Goal: Register for event/course

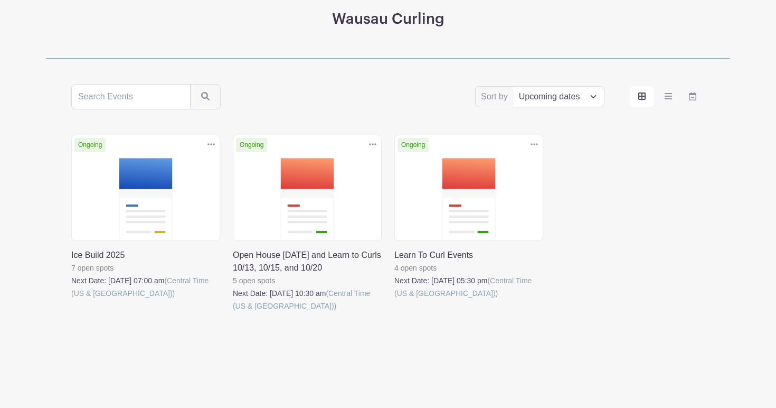
scroll to position [137, 0]
click at [71, 300] on link at bounding box center [71, 300] width 0 height 0
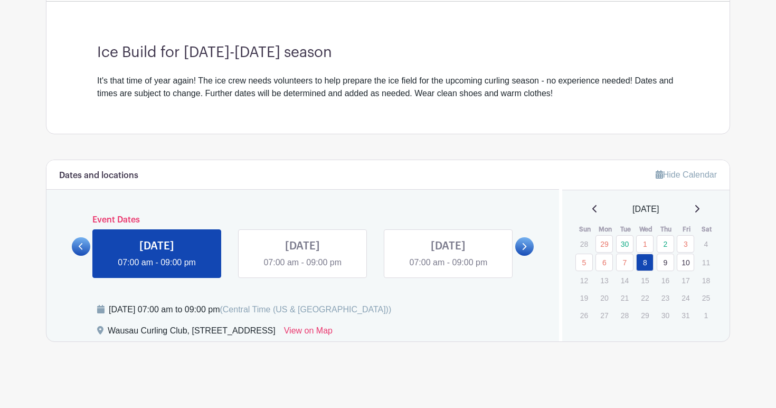
scroll to position [283, 0]
click at [626, 268] on link "7" at bounding box center [624, 262] width 17 height 17
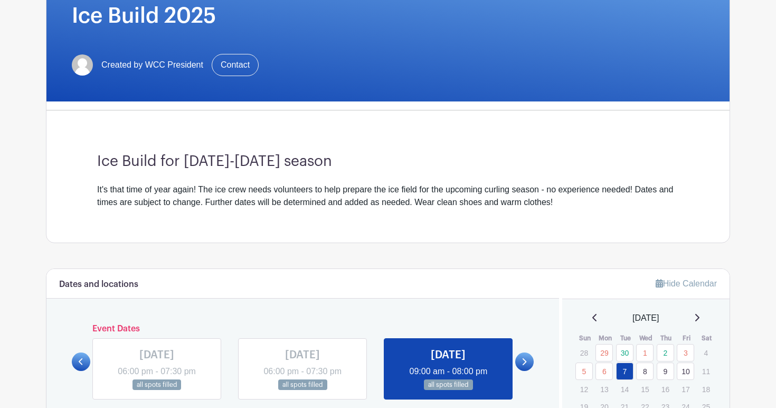
scroll to position [266, 0]
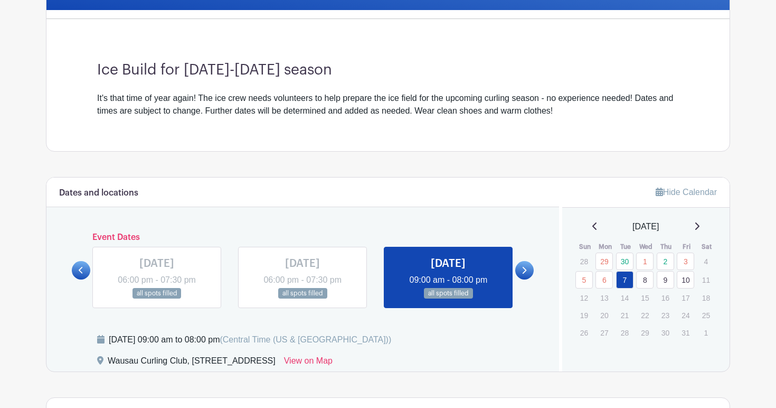
click at [648, 279] on link "8" at bounding box center [644, 279] width 17 height 17
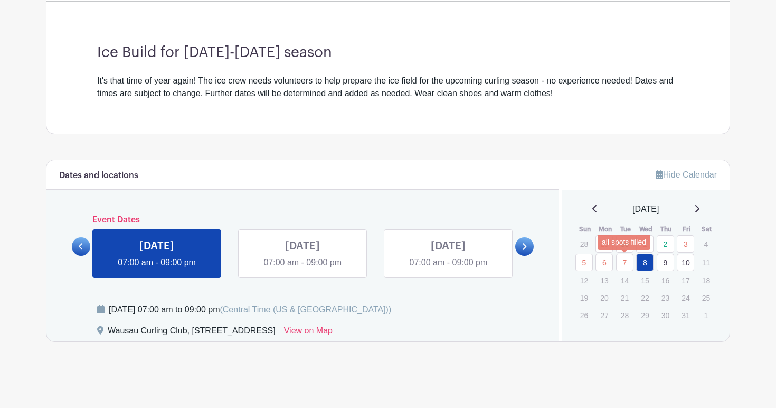
scroll to position [283, 0]
click at [659, 262] on link "9" at bounding box center [665, 262] width 17 height 17
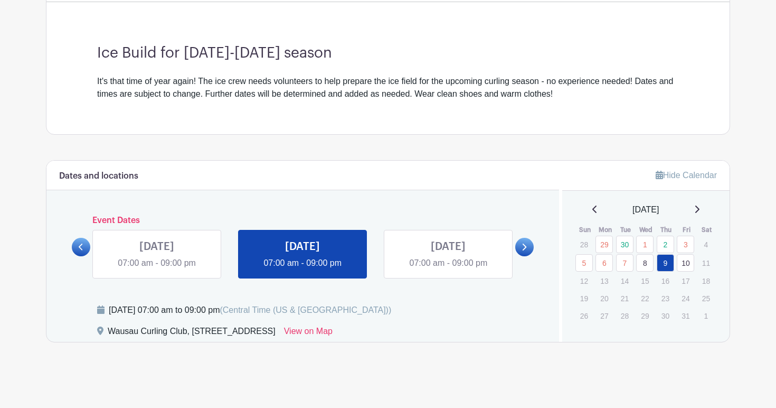
click at [688, 265] on link "10" at bounding box center [685, 262] width 17 height 17
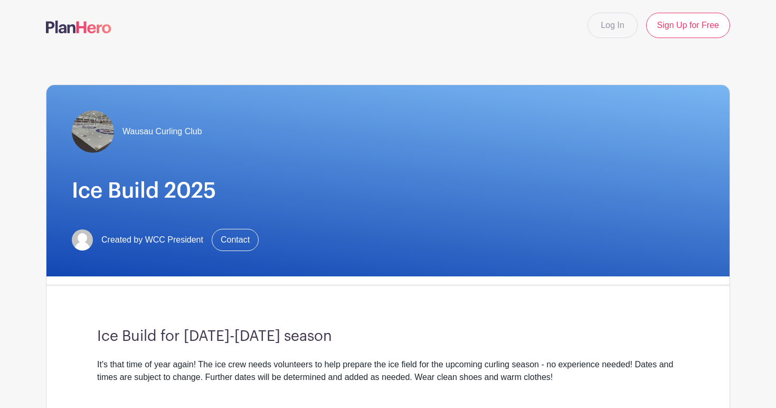
click at [74, 27] on img at bounding box center [78, 27] width 65 height 13
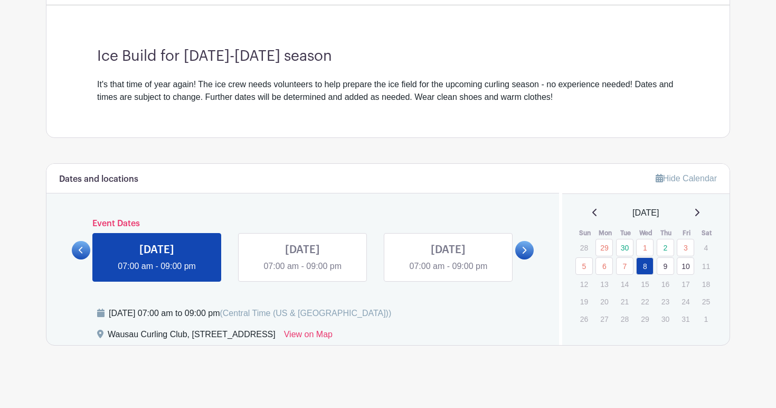
scroll to position [283, 0]
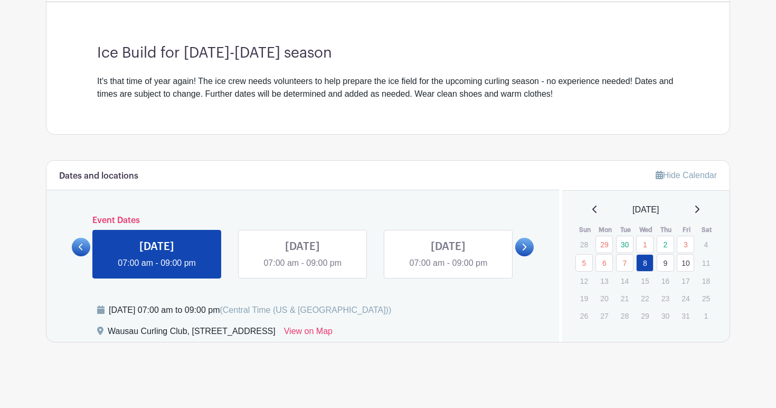
scroll to position [137, 0]
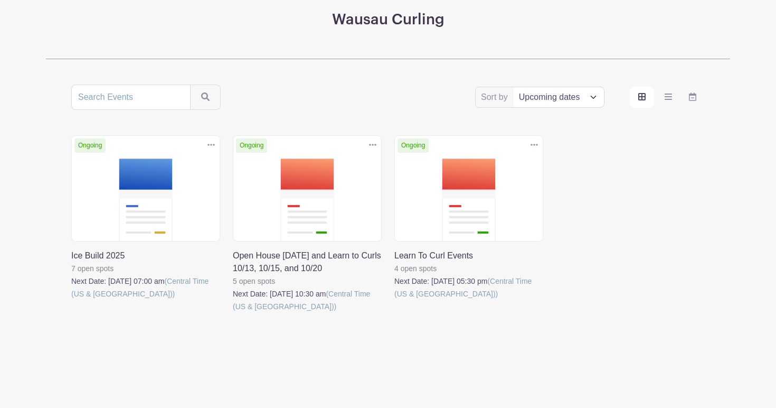
click at [233, 313] on link at bounding box center [233, 313] width 0 height 0
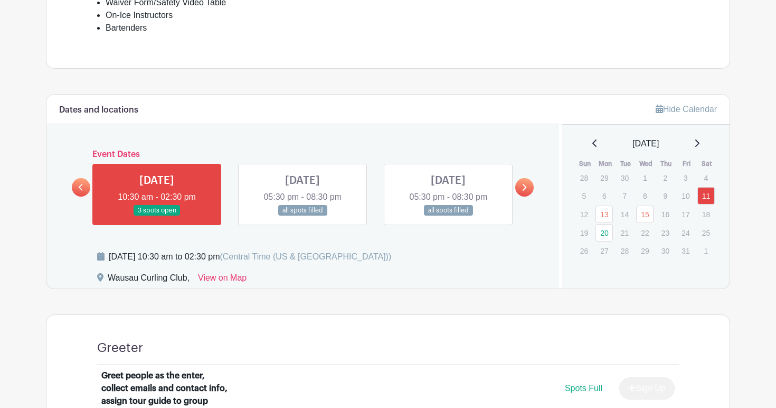
scroll to position [496, 0]
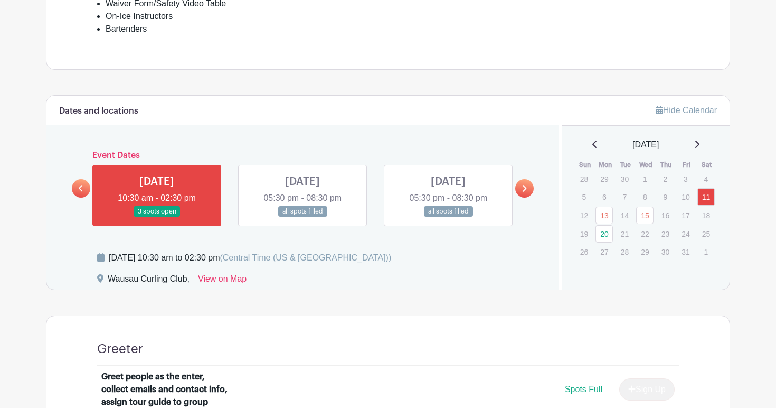
click at [303, 217] on link at bounding box center [303, 217] width 0 height 0
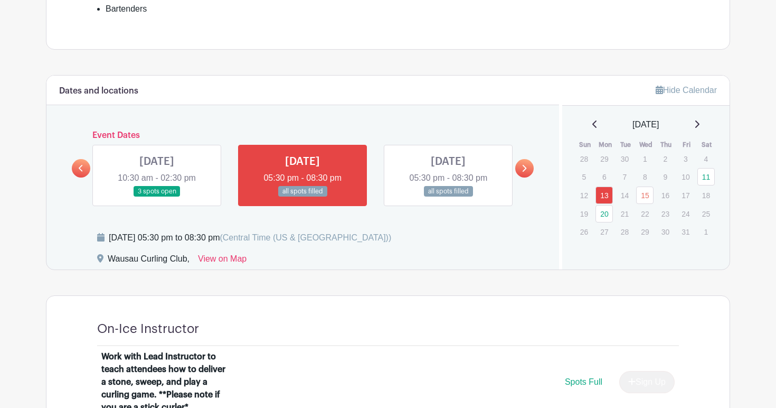
scroll to position [493, 0]
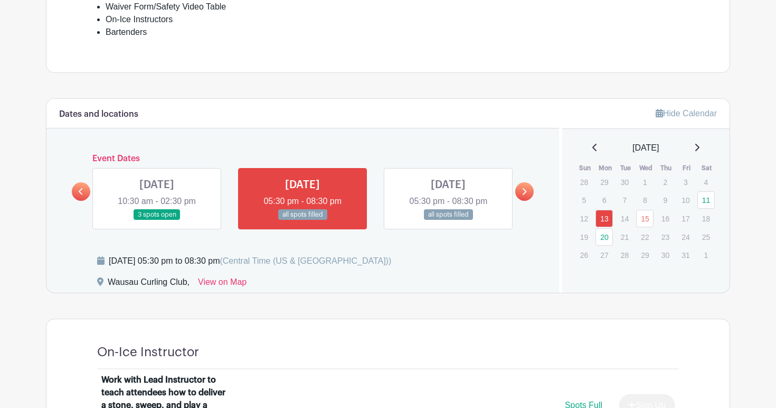
click at [448, 220] on link at bounding box center [448, 220] width 0 height 0
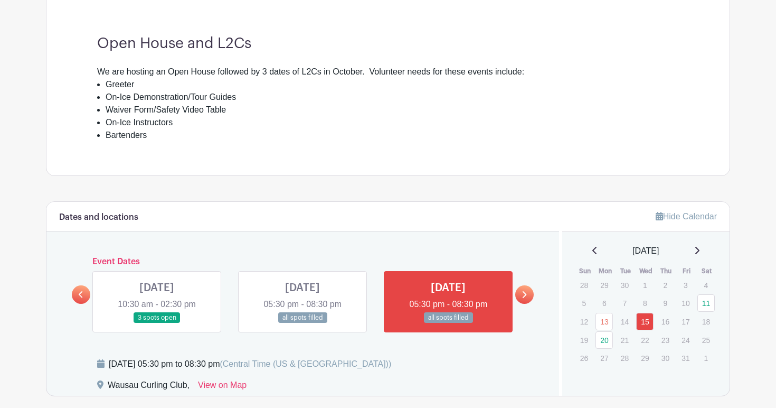
scroll to position [342, 0]
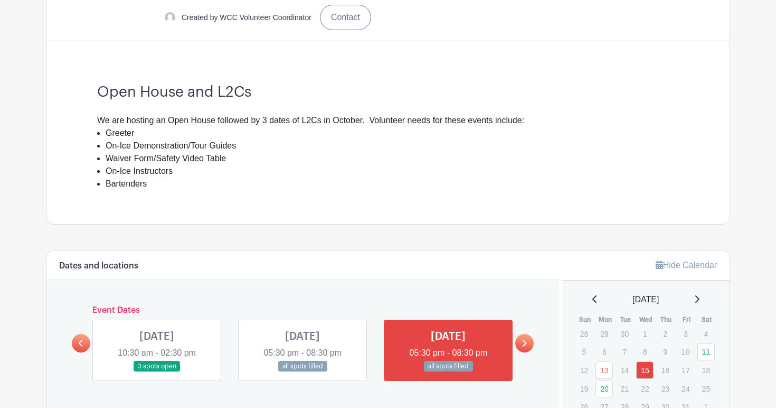
click at [528, 343] on link at bounding box center [524, 343] width 18 height 18
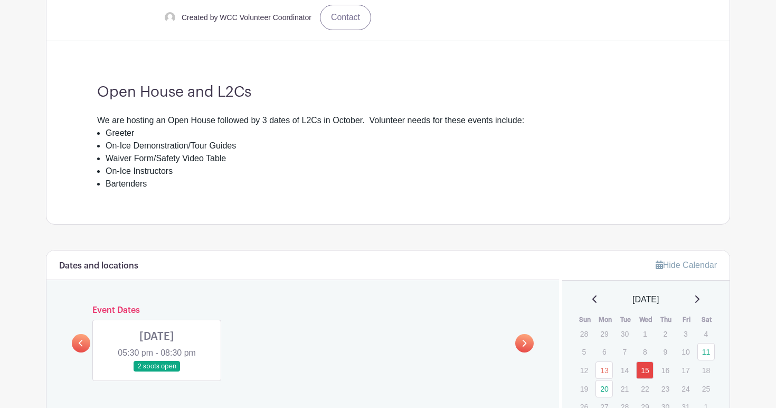
click at [157, 372] on link at bounding box center [157, 372] width 0 height 0
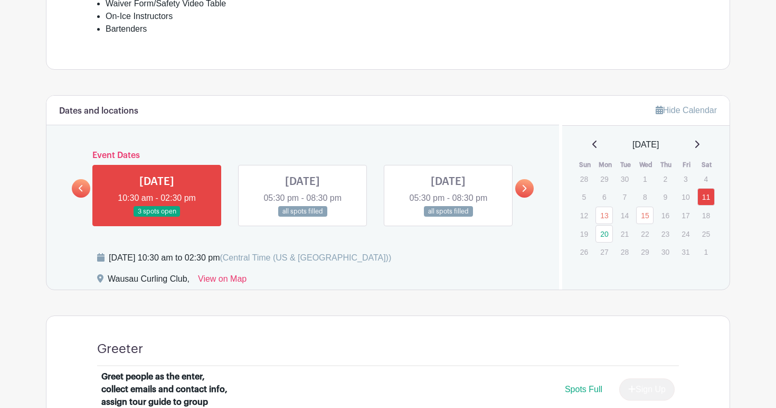
scroll to position [137, 0]
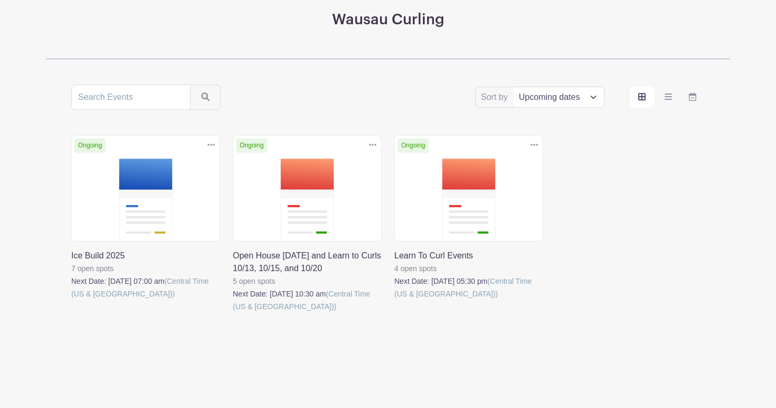
click at [395, 300] on link at bounding box center [395, 300] width 0 height 0
